Goal: Task Accomplishment & Management: Manage account settings

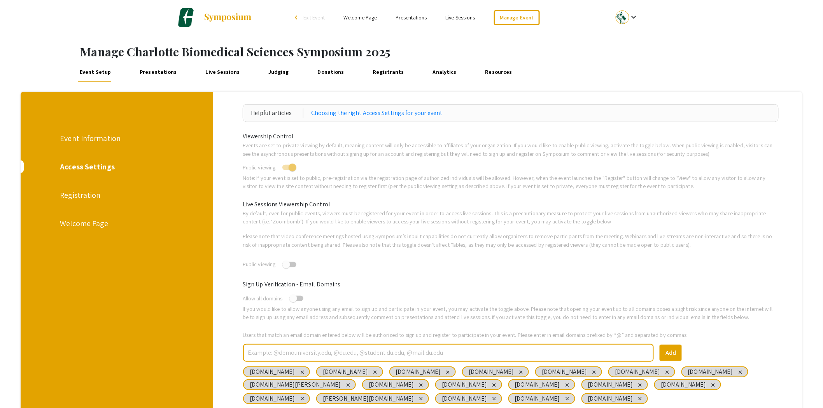
click at [164, 75] on link "Presentations" at bounding box center [158, 72] width 41 height 19
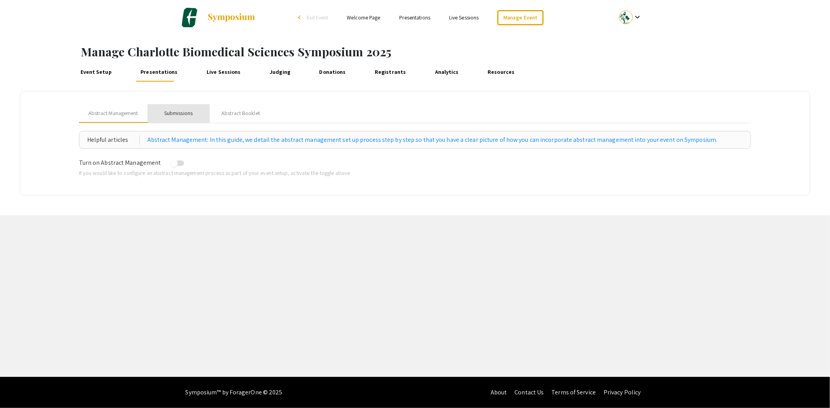
click at [173, 115] on div "Submissions" at bounding box center [178, 113] width 28 height 8
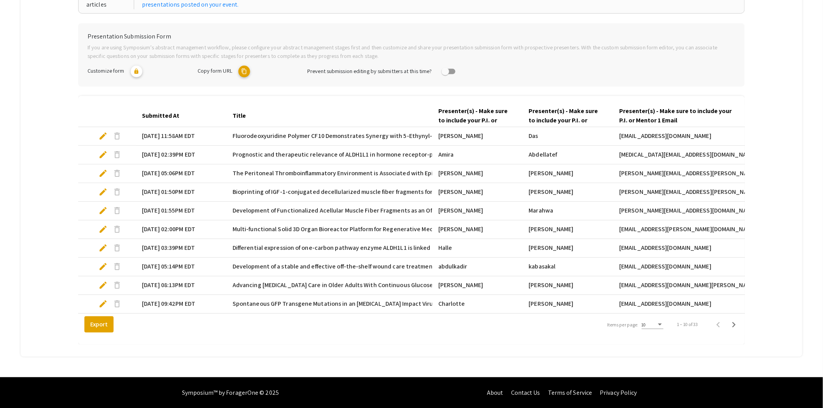
scroll to position [152, 0]
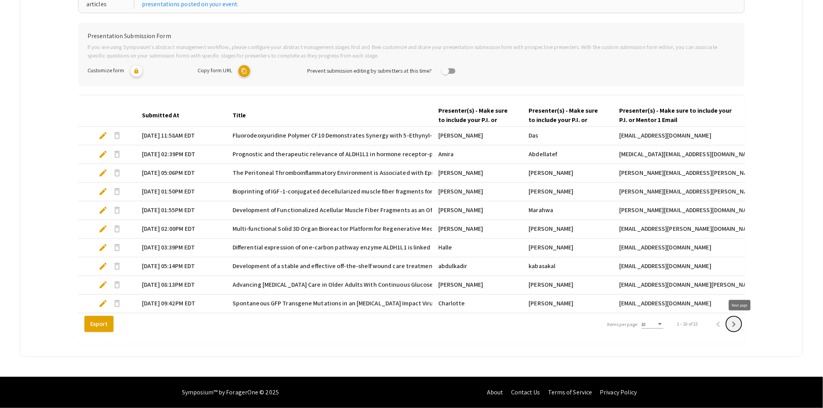
click at [736, 324] on icon "Next page" at bounding box center [734, 324] width 4 height 5
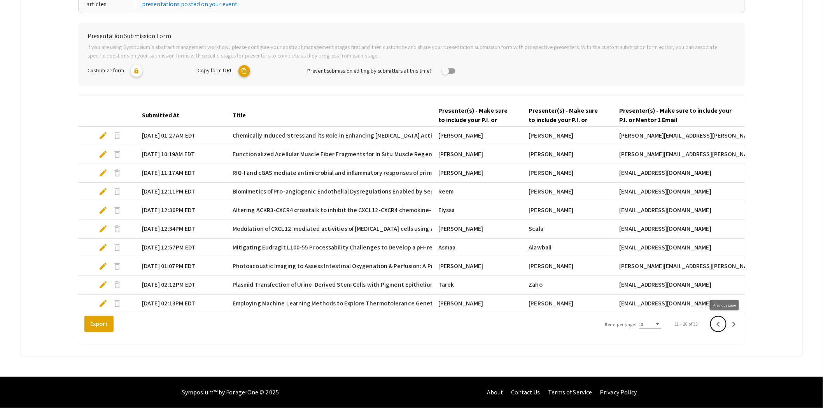
click at [724, 325] on icon "Previous page" at bounding box center [718, 324] width 11 height 11
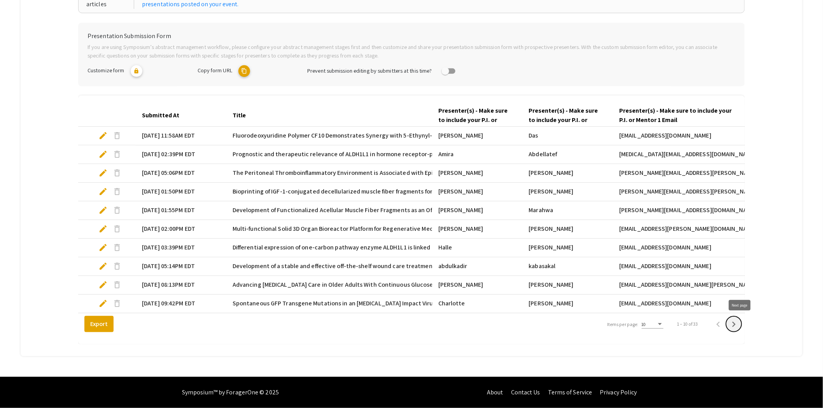
click at [739, 326] on icon "Next page" at bounding box center [733, 324] width 11 height 11
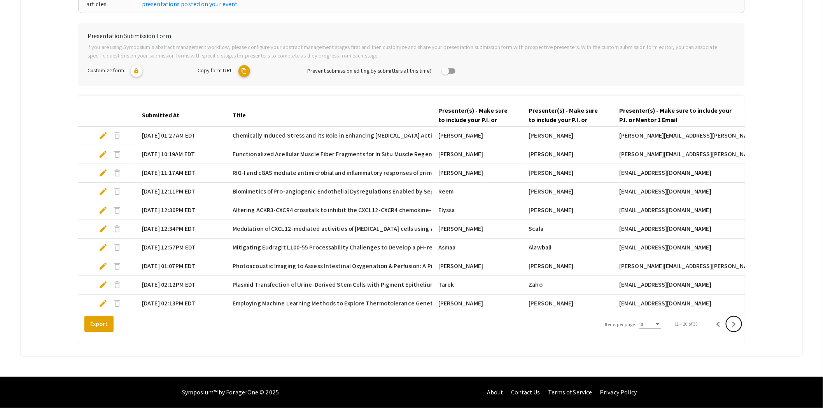
click at [739, 326] on icon "Next page" at bounding box center [733, 324] width 11 height 11
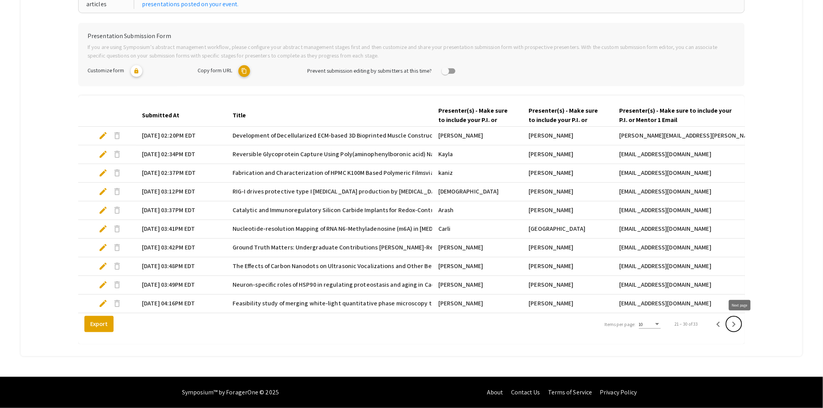
click at [739, 326] on icon "Next page" at bounding box center [733, 324] width 11 height 11
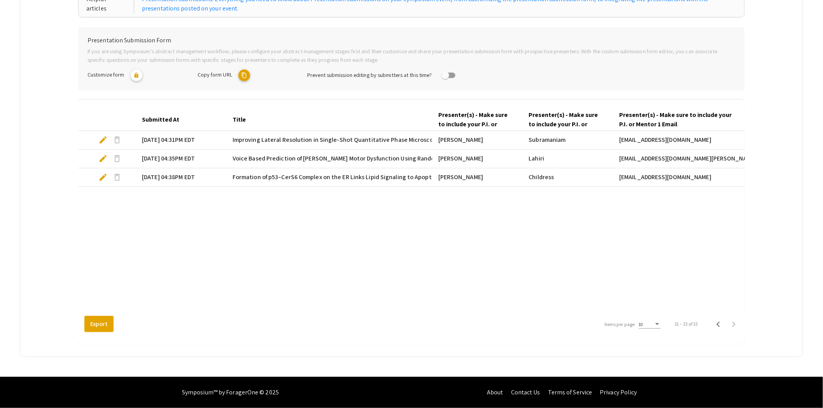
scroll to position [141, 0]
click at [723, 325] on icon "Previous page" at bounding box center [718, 324] width 11 height 11
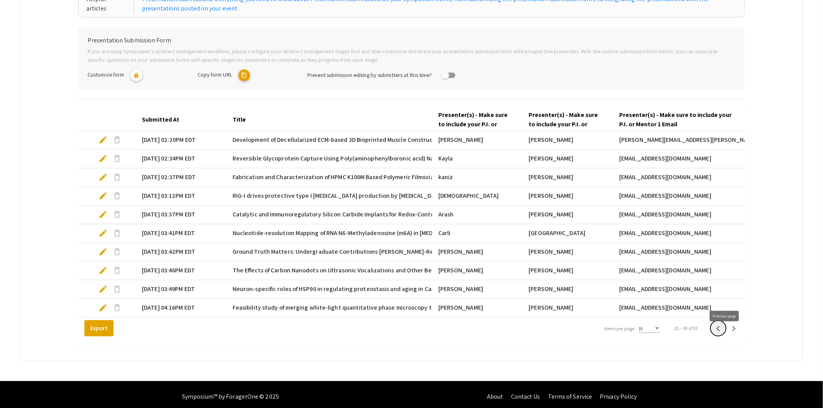
click at [722, 334] on icon "Previous page" at bounding box center [718, 329] width 11 height 11
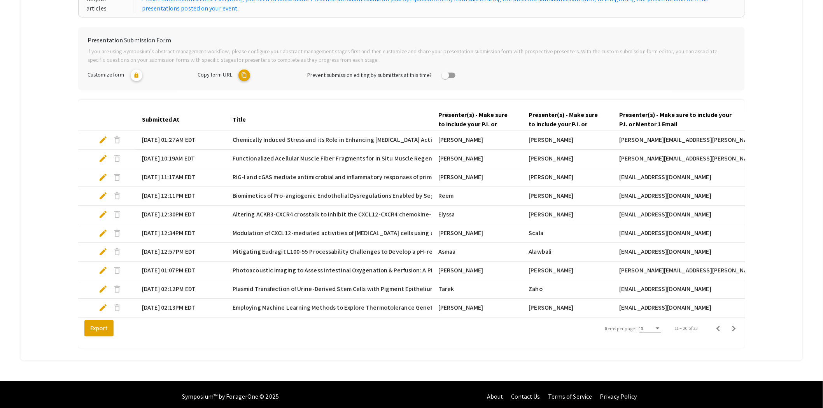
click at [103, 271] on span "edit" at bounding box center [102, 270] width 9 height 9
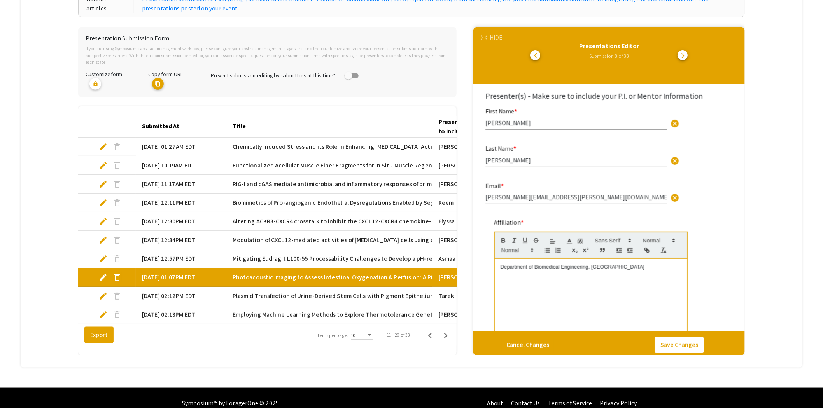
type input "0"
select select "custom"
type input "1"
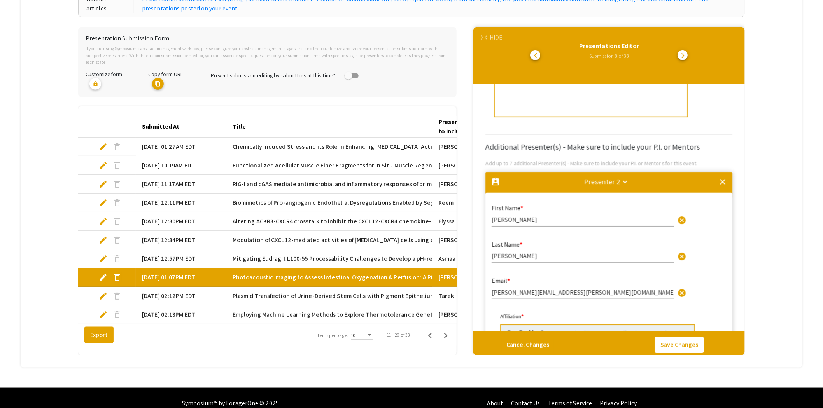
select select "auto"
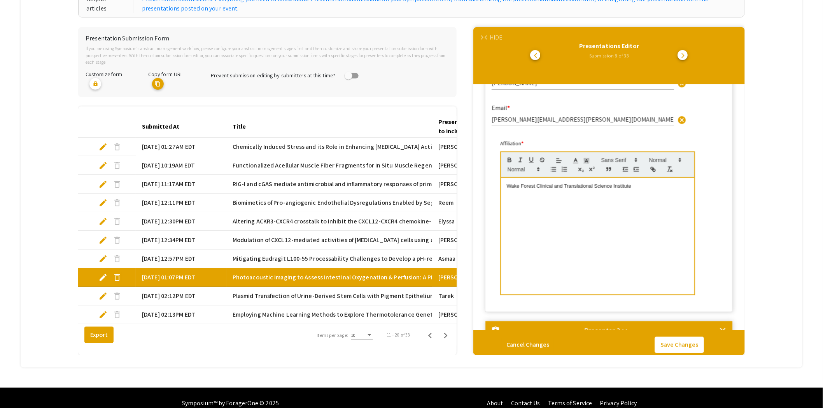
scroll to position [475, 0]
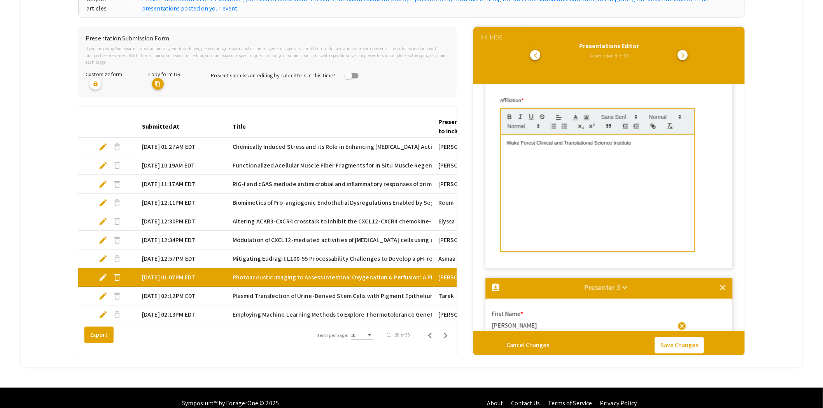
click at [485, 36] on span "arrow_forward_ios" at bounding box center [482, 37] width 5 height 5
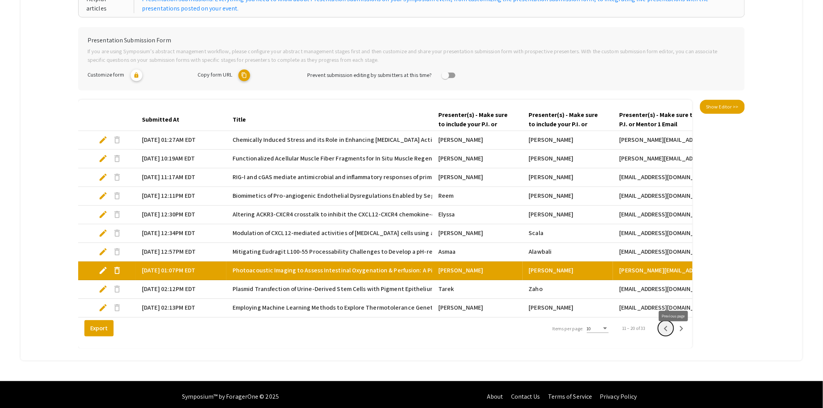
click at [671, 334] on icon "Previous page" at bounding box center [665, 329] width 11 height 11
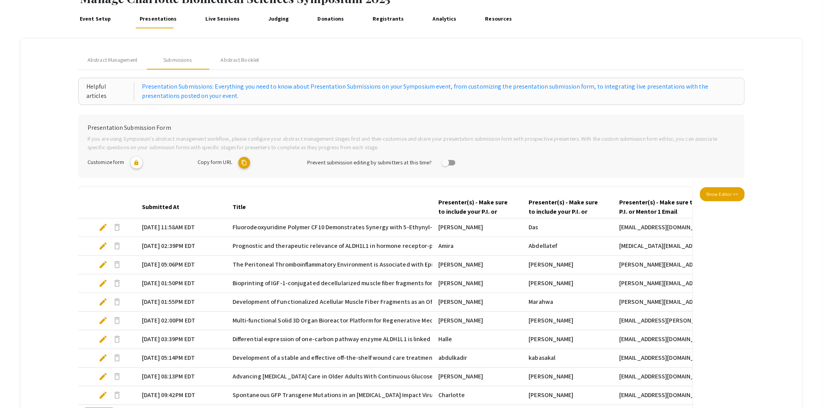
scroll to position [0, 0]
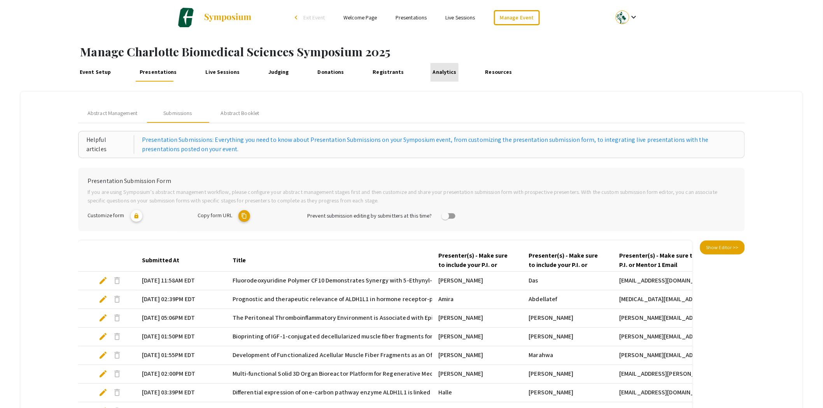
click at [432, 77] on link "Analytics" at bounding box center [445, 72] width 28 height 19
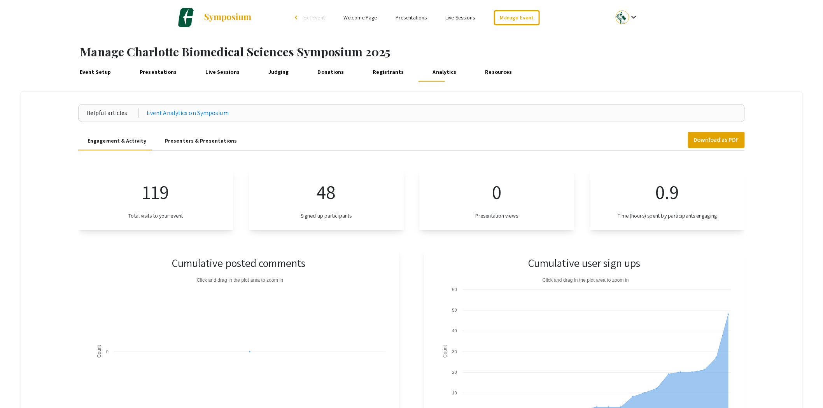
click at [187, 146] on div "Presenters & Presentations" at bounding box center [201, 141] width 91 height 19
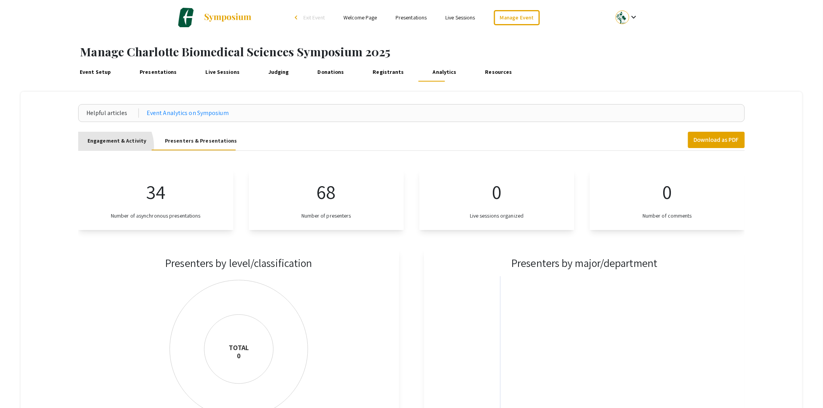
click at [113, 146] on div "Engagement & Activity" at bounding box center [116, 141] width 77 height 19
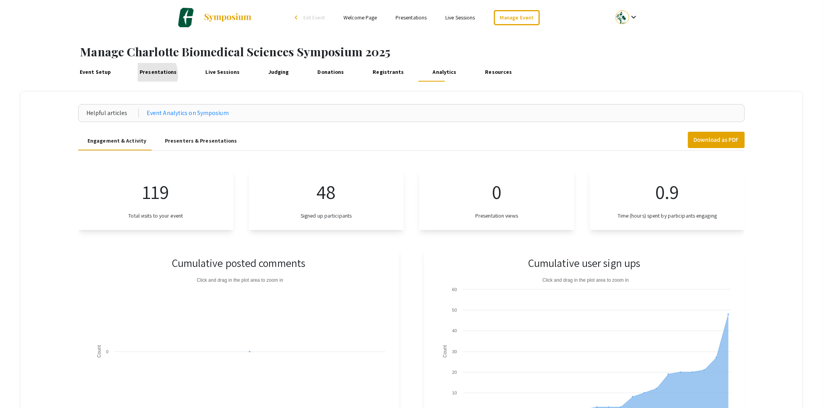
click at [150, 75] on link "Presentations" at bounding box center [158, 72] width 41 height 19
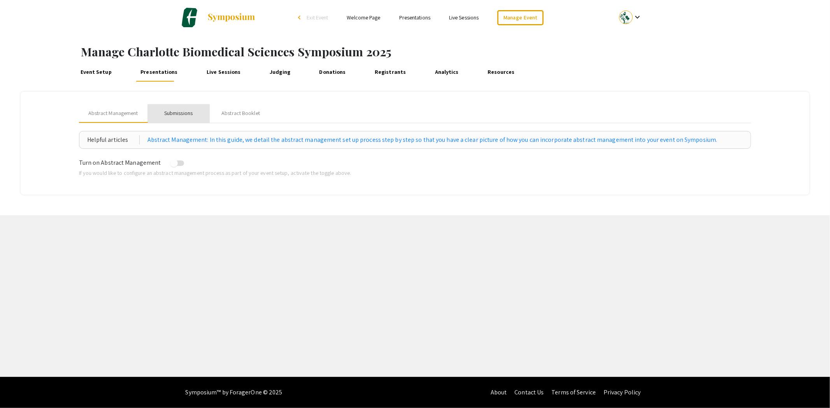
click at [196, 118] on div "Submissions" at bounding box center [178, 113] width 62 height 19
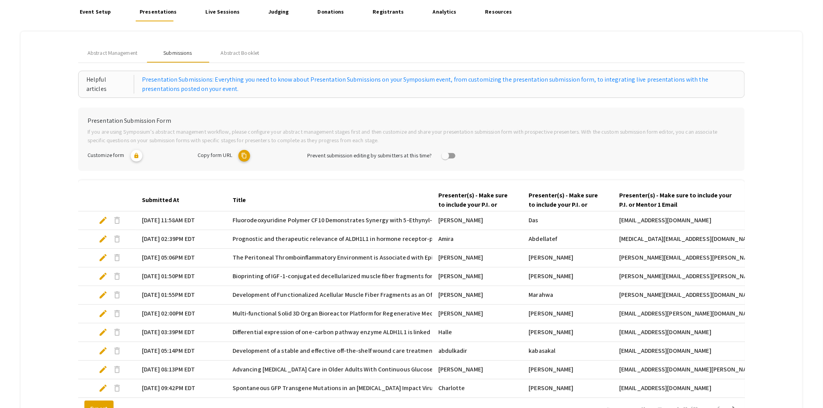
scroll to position [86, 0]
